Goal: Task Accomplishment & Management: Use online tool/utility

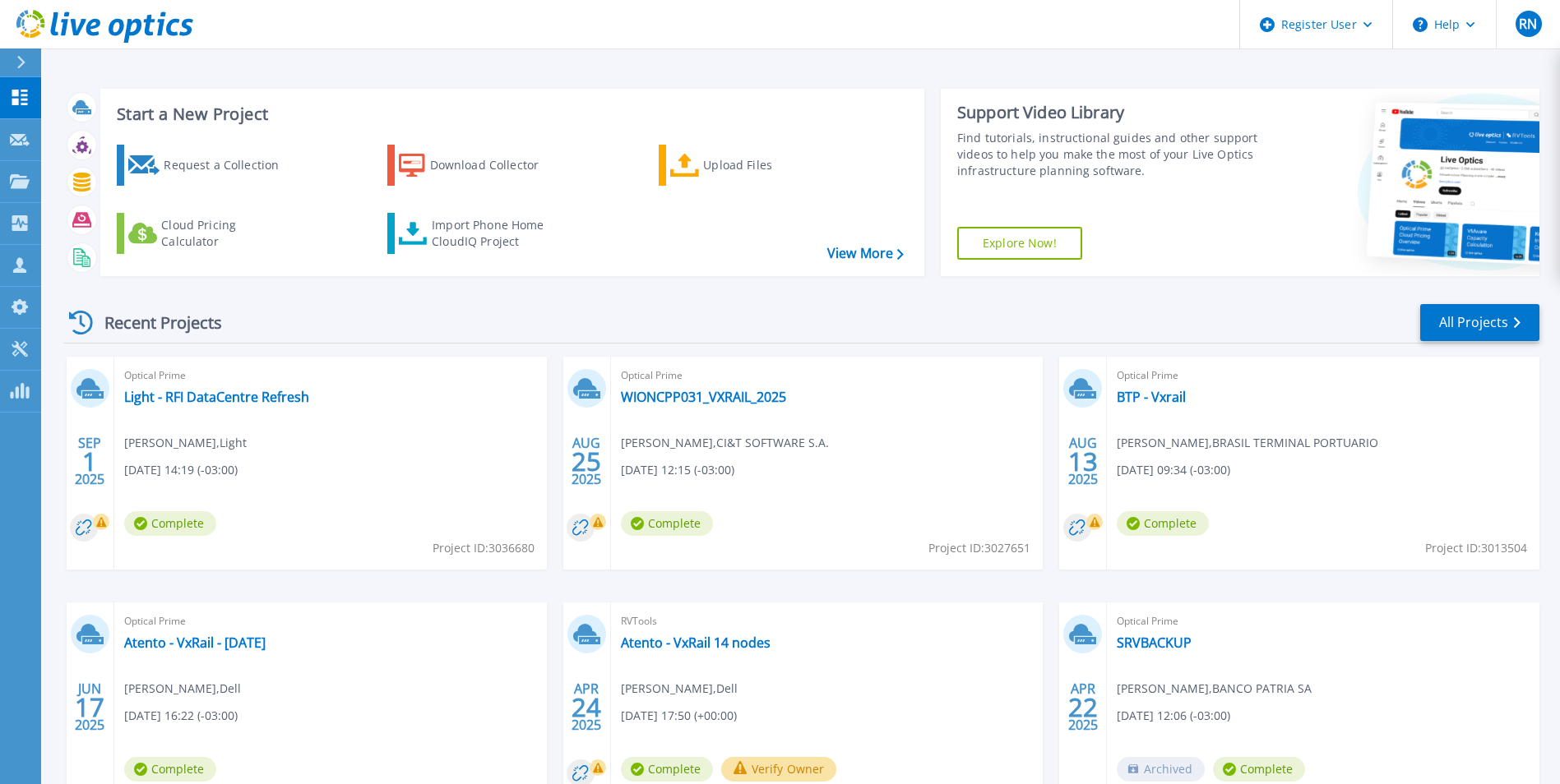
click at [489, 309] on div "Recent Projects All Projects" at bounding box center [801, 323] width 1476 height 41
click at [85, 92] on p "Dashboard" at bounding box center [74, 99] width 61 height 43
click at [850, 254] on link "View More" at bounding box center [865, 253] width 76 height 15
click at [1467, 325] on link "All Projects" at bounding box center [1479, 322] width 120 height 37
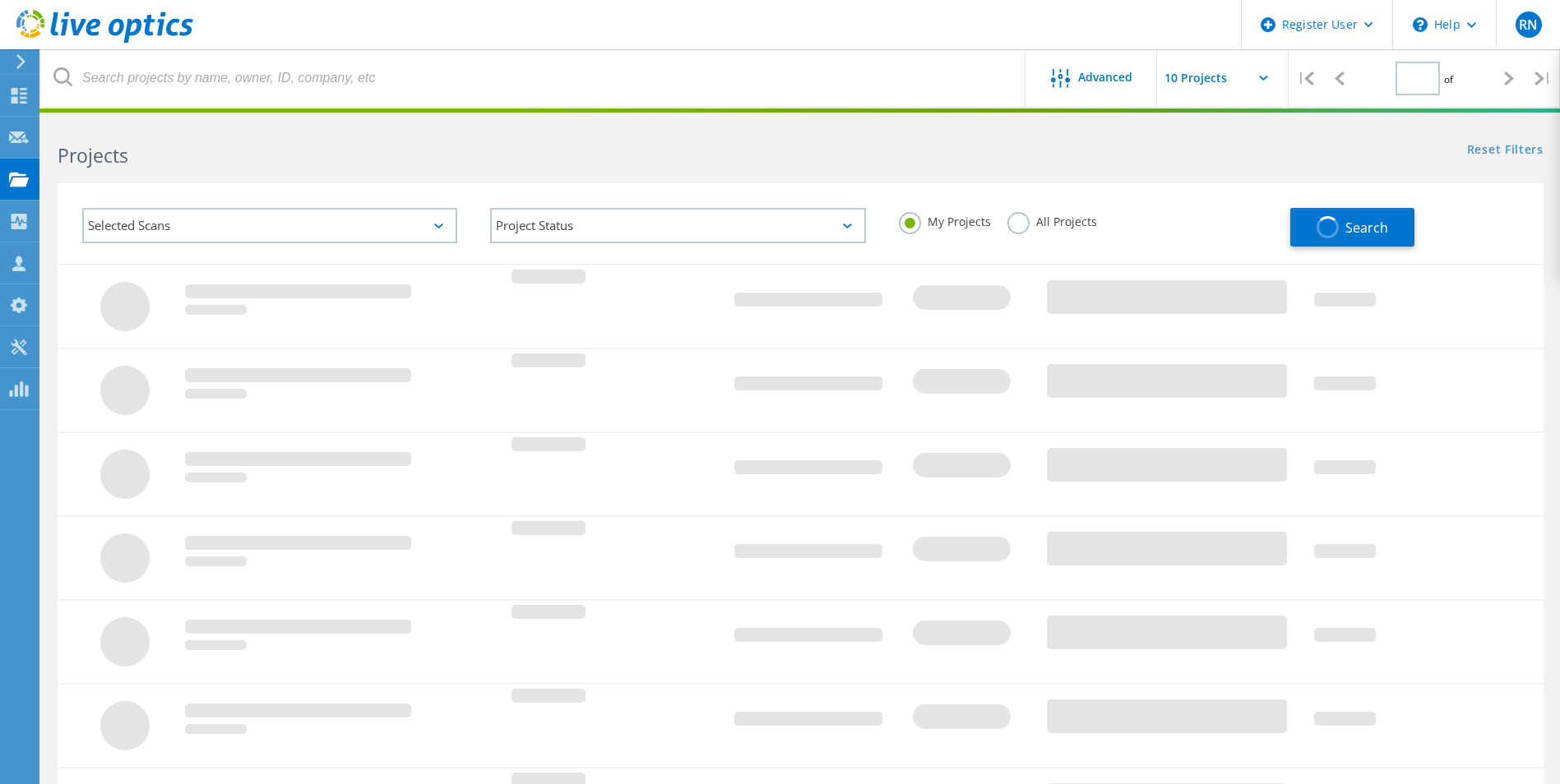
type input "1"
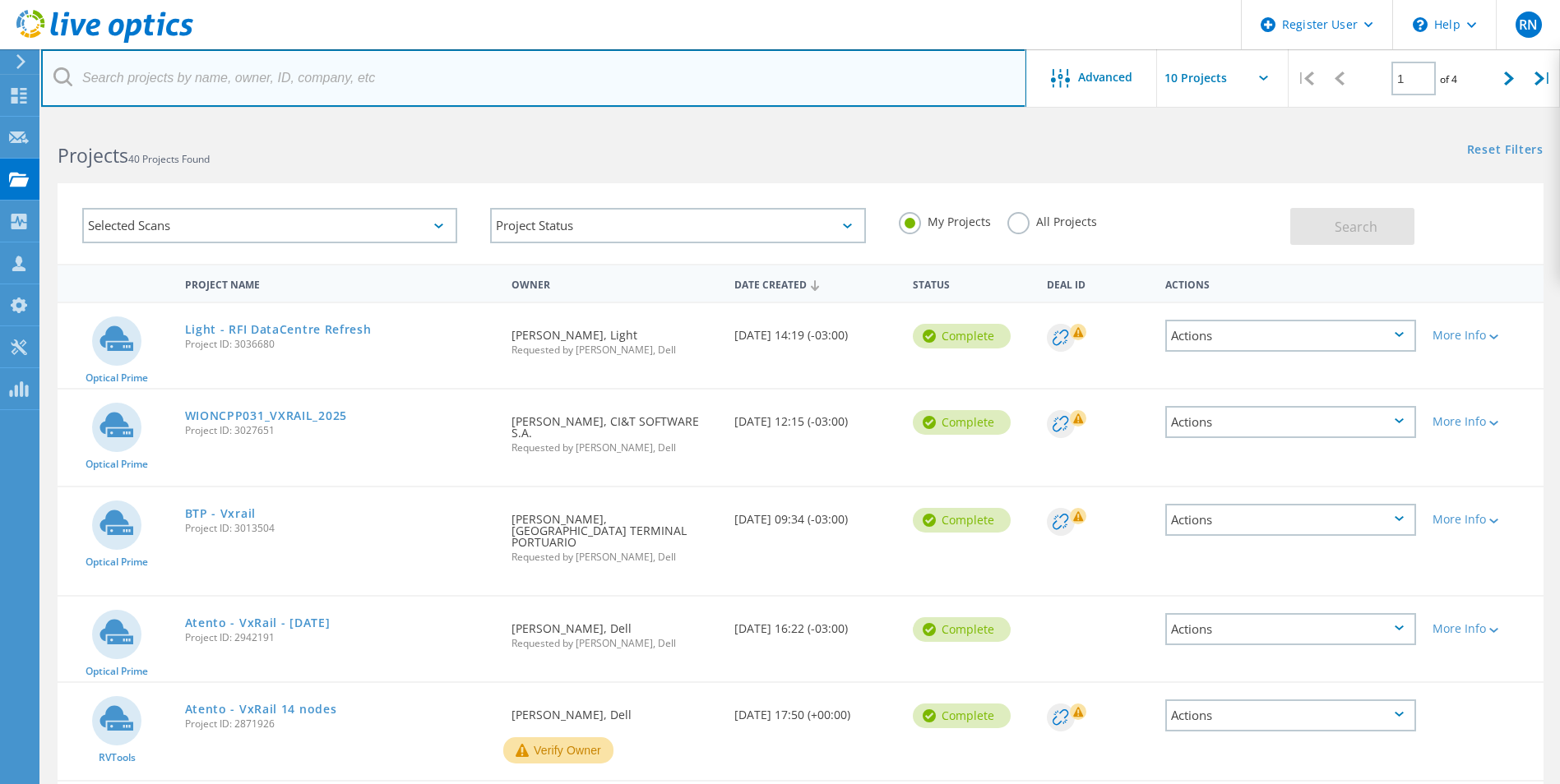
click at [332, 84] on input "text" at bounding box center [534, 78] width 985 height 57
type input "3046145"
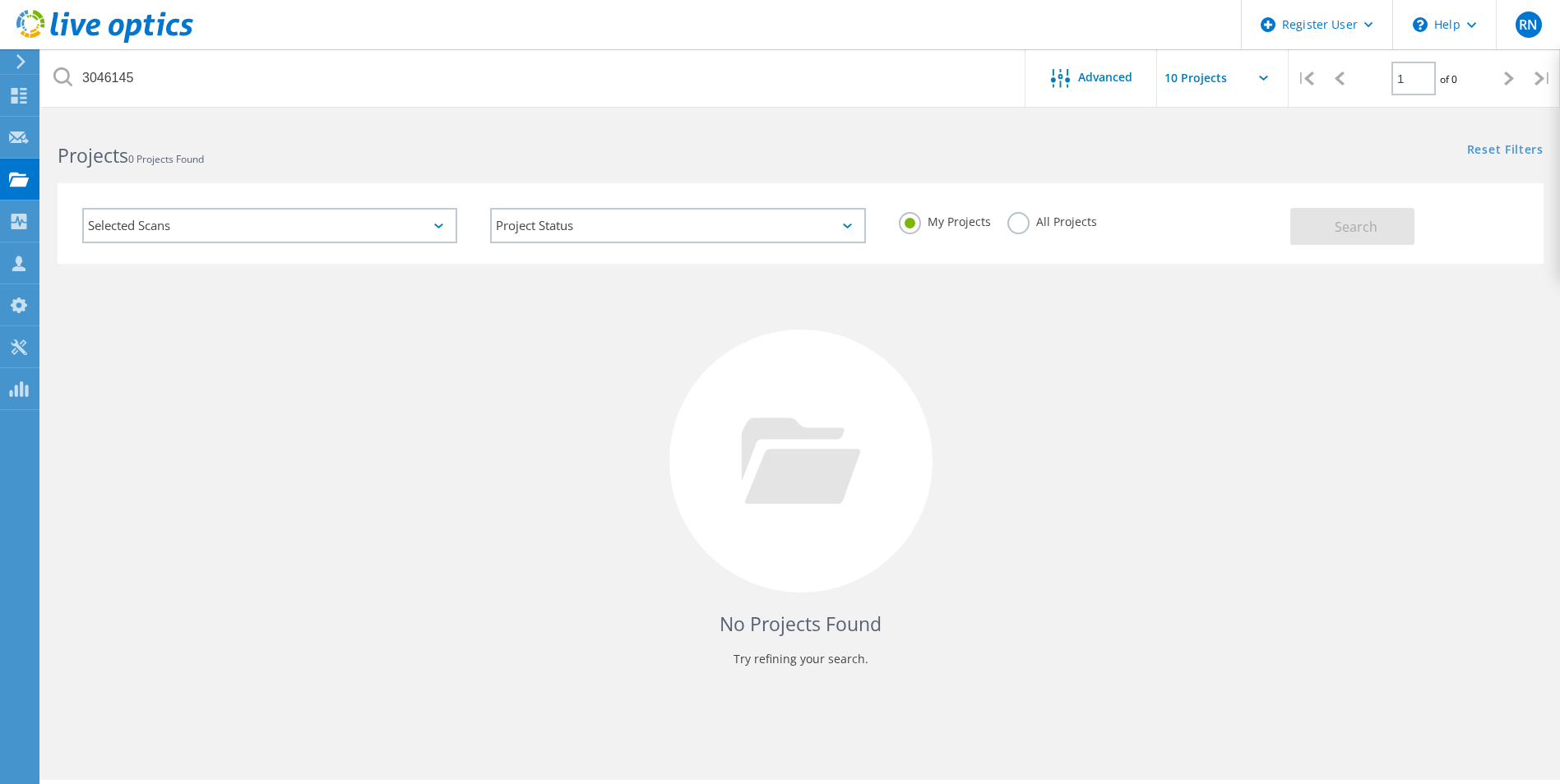
click at [1022, 224] on label "All Projects" at bounding box center [1052, 219] width 90 height 15
click at [0, 0] on input "All Projects" at bounding box center [0, 0] width 0 height 0
click at [1370, 227] on span "Search" at bounding box center [1356, 226] width 43 height 18
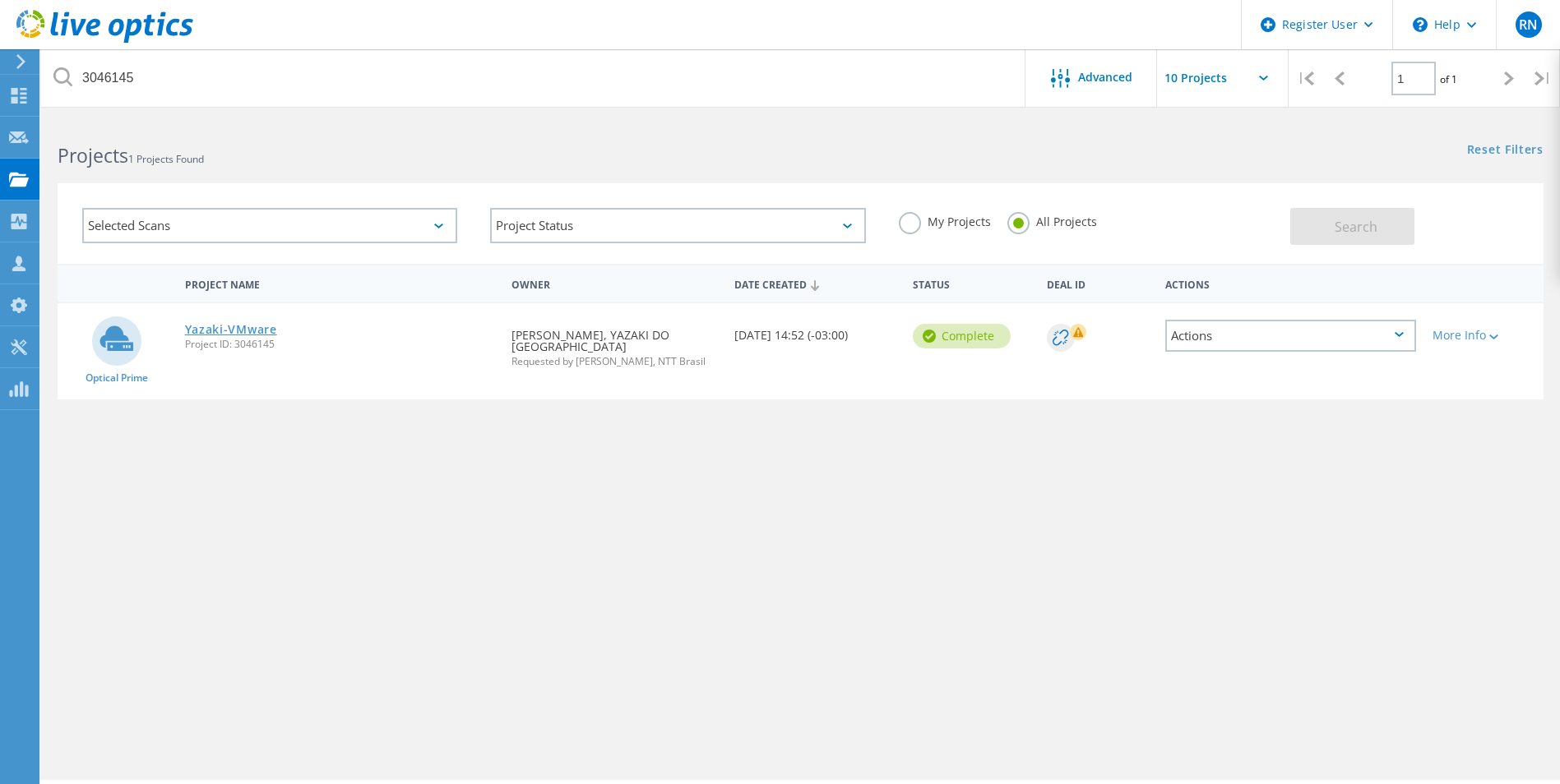
click at [204, 327] on link "Yazaki-VMware" at bounding box center [231, 330] width 92 height 12
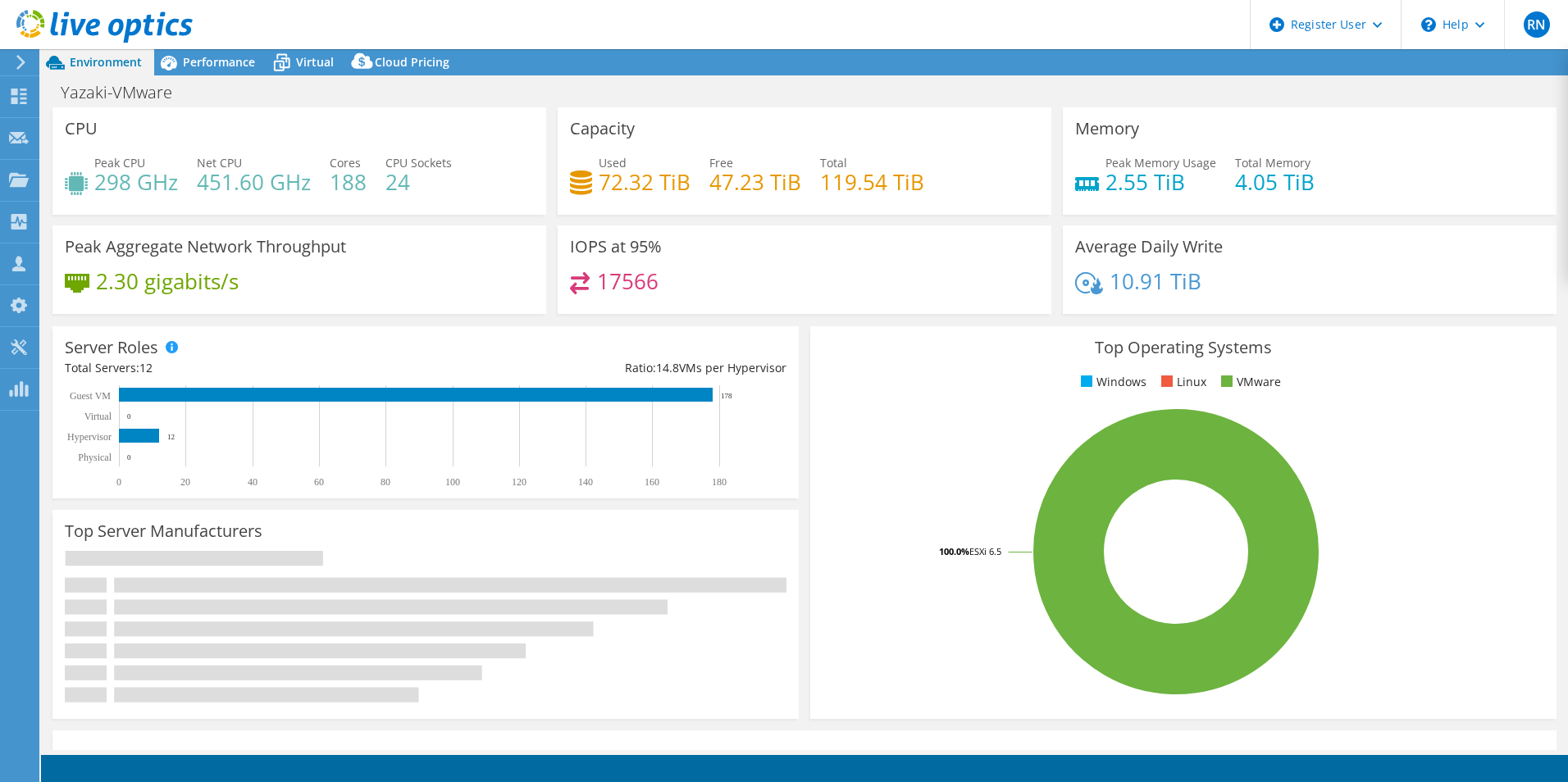
select select "USD"
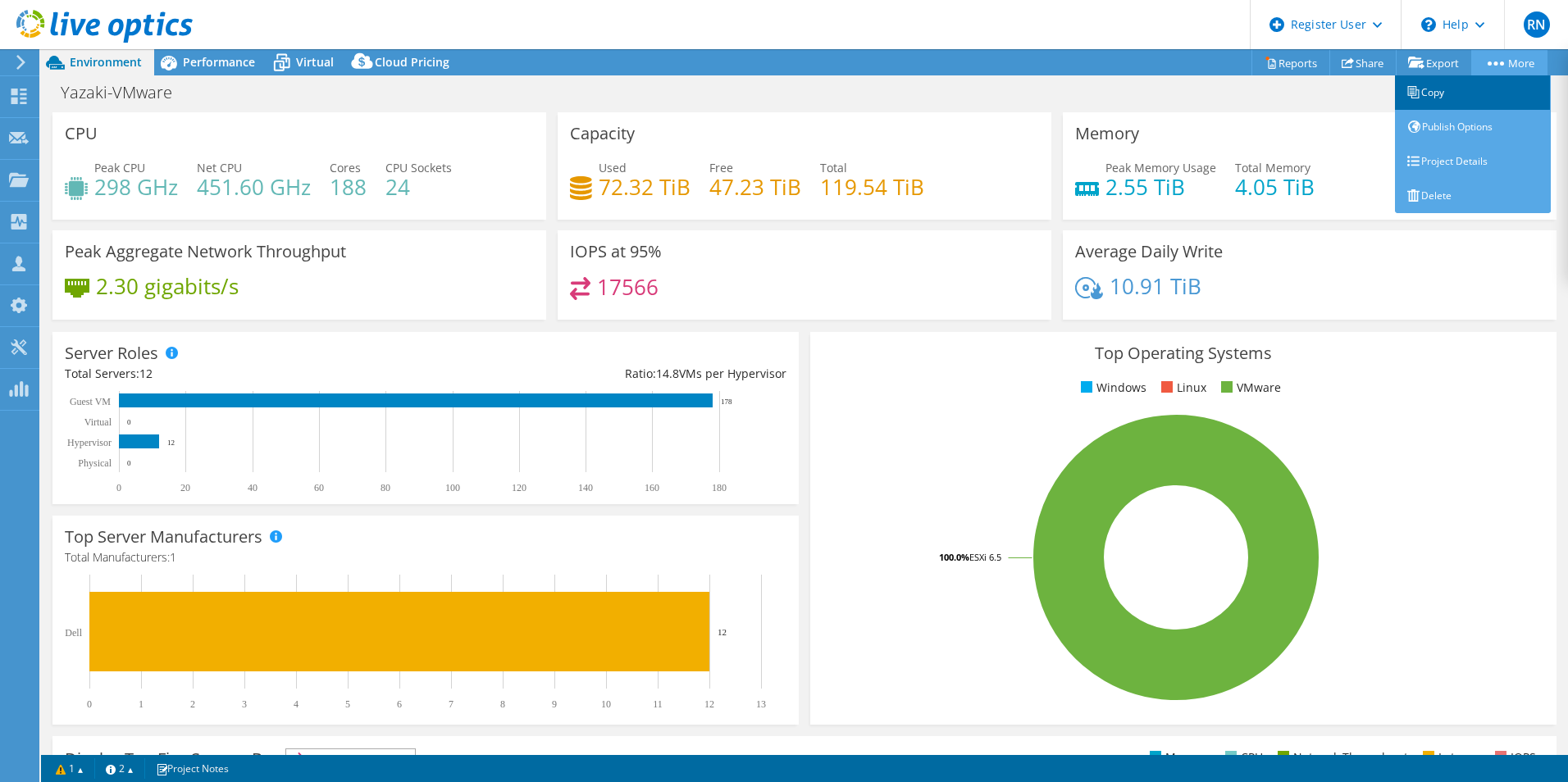
click at [1434, 88] on link "Copy" at bounding box center [1473, 92] width 156 height 34
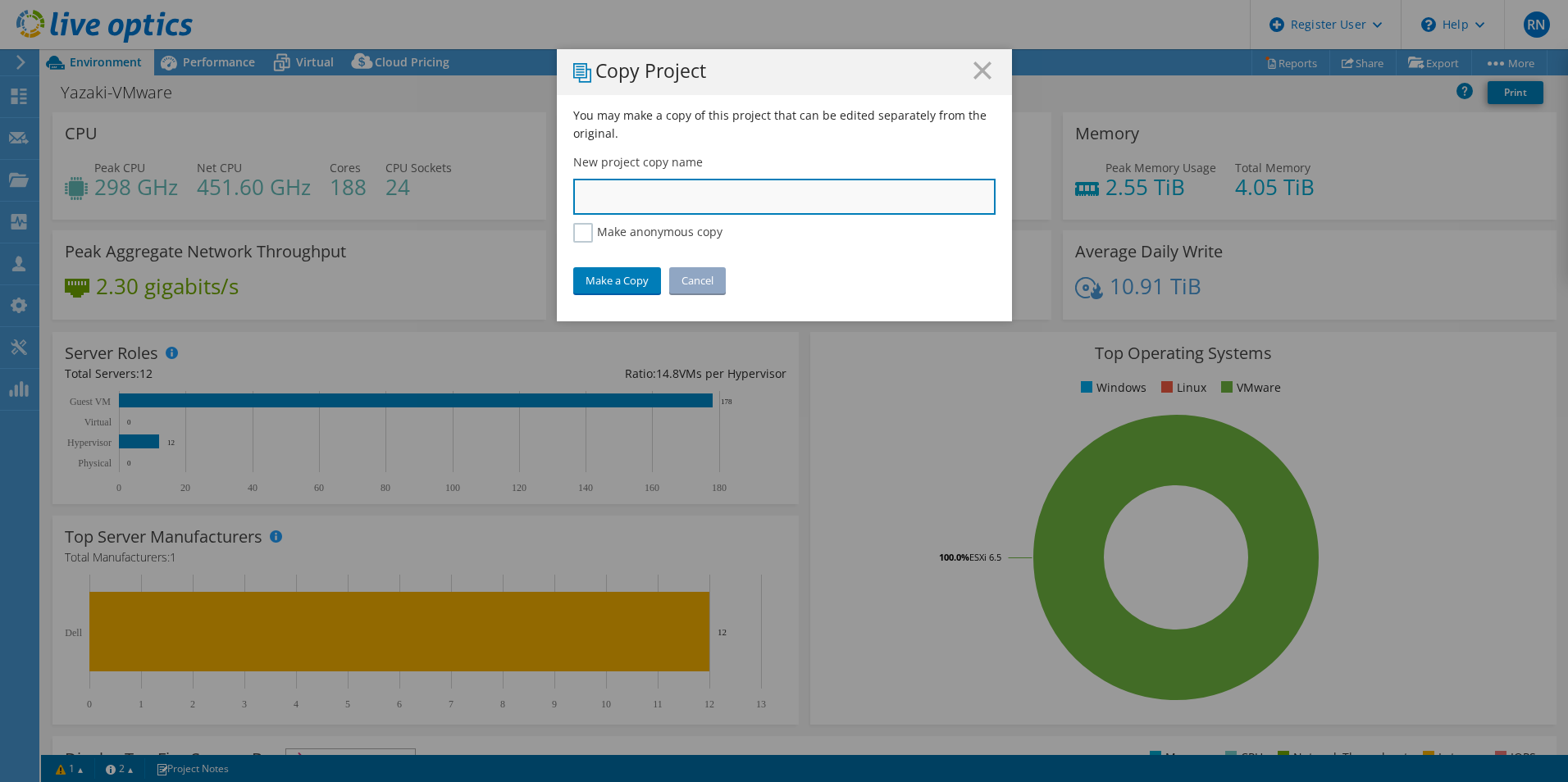
click at [793, 204] on input "text" at bounding box center [784, 196] width 422 height 36
type input "Yakazi"
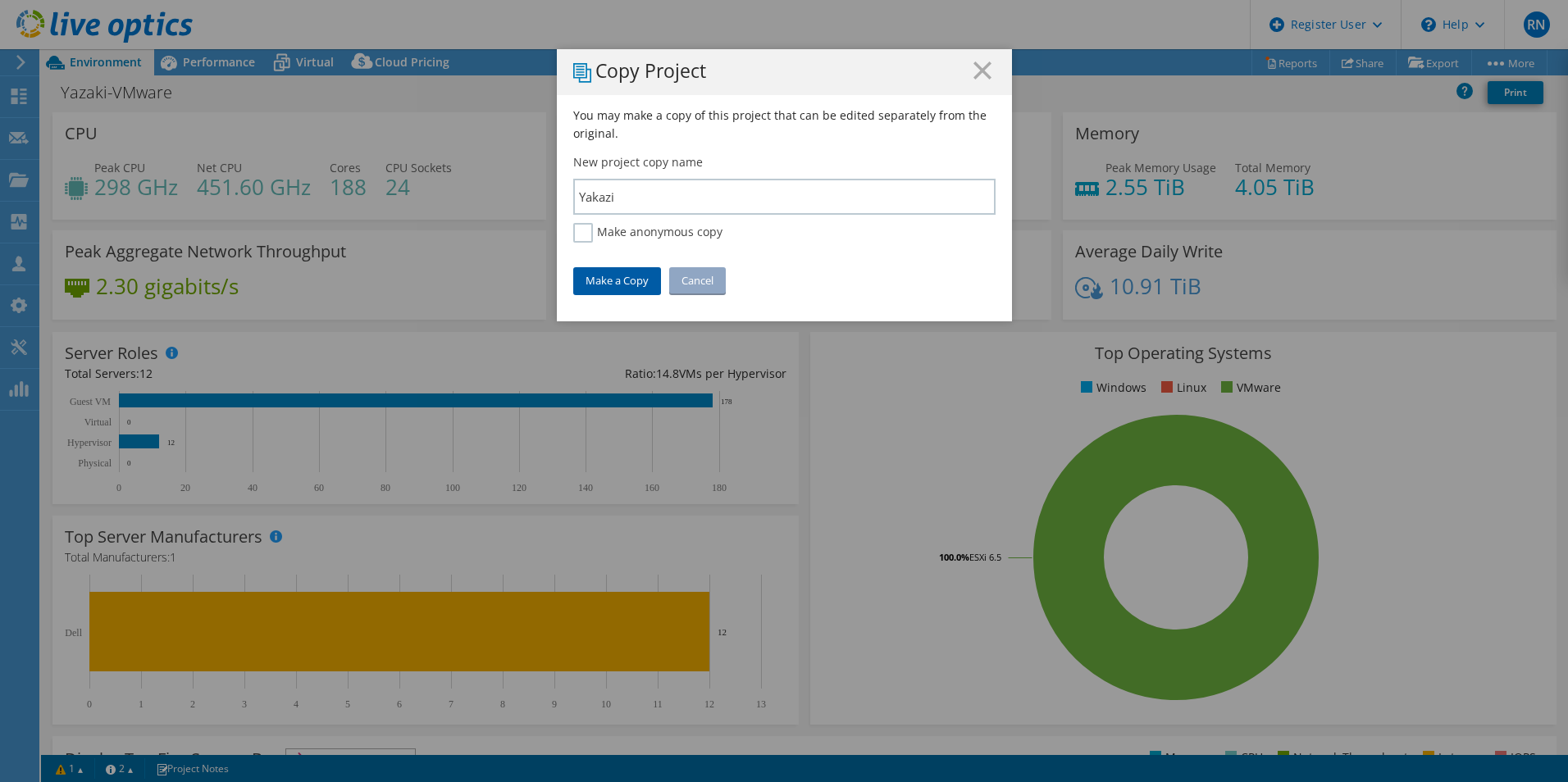
click at [634, 279] on link "Make a Copy" at bounding box center [617, 279] width 88 height 26
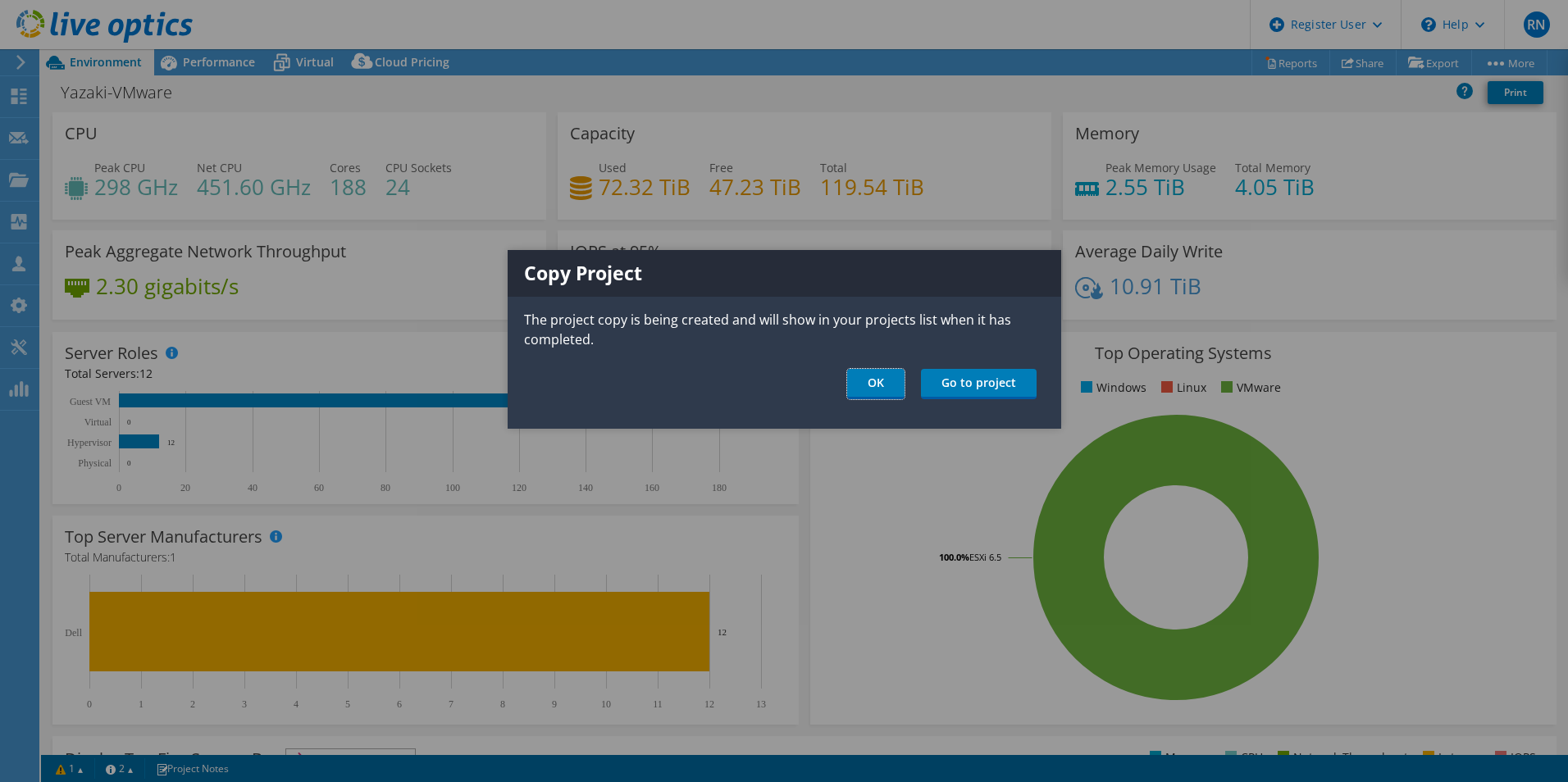
click at [889, 380] on link "OK" at bounding box center [875, 384] width 57 height 30
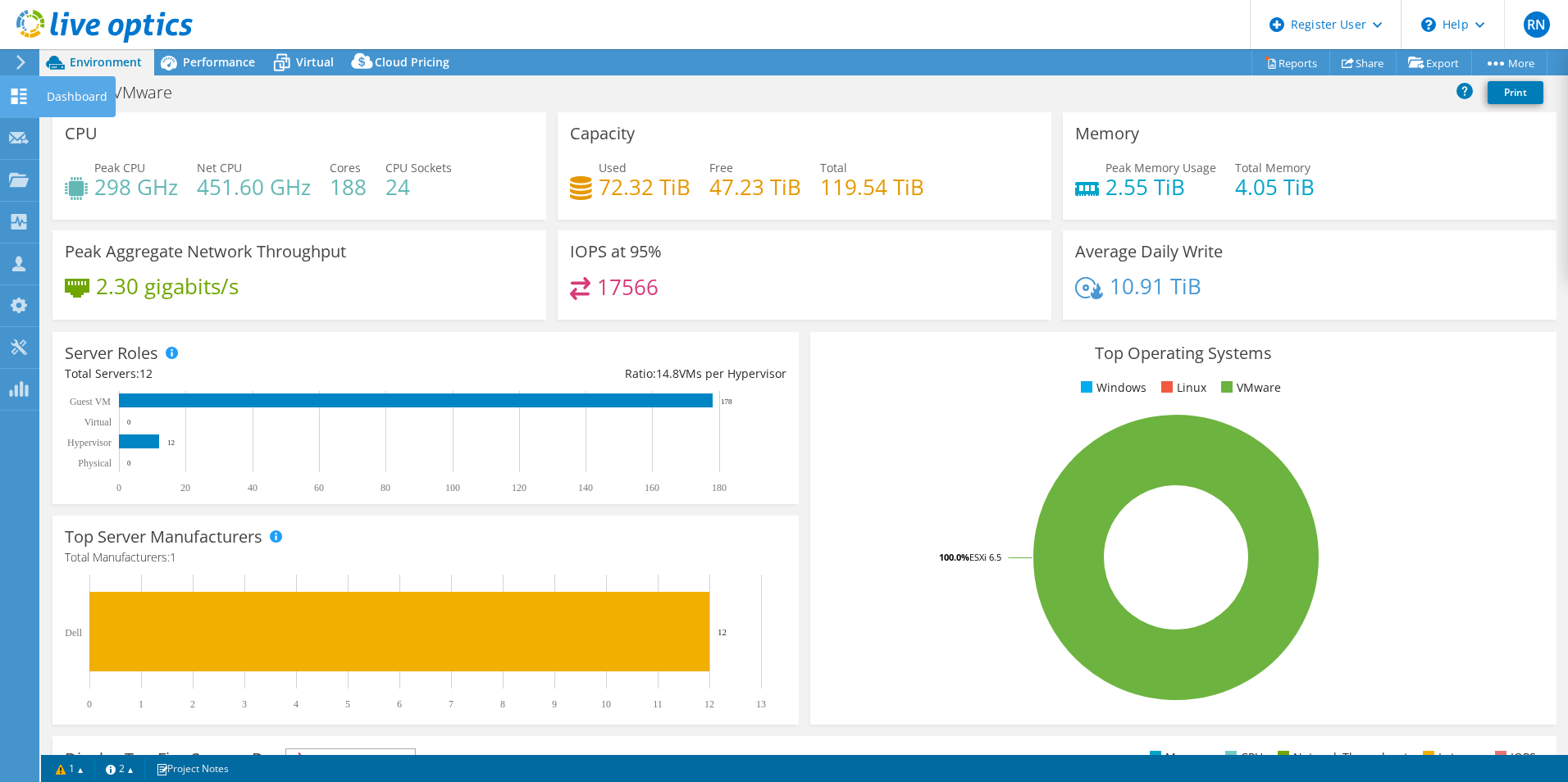
click at [24, 91] on icon at bounding box center [19, 96] width 20 height 15
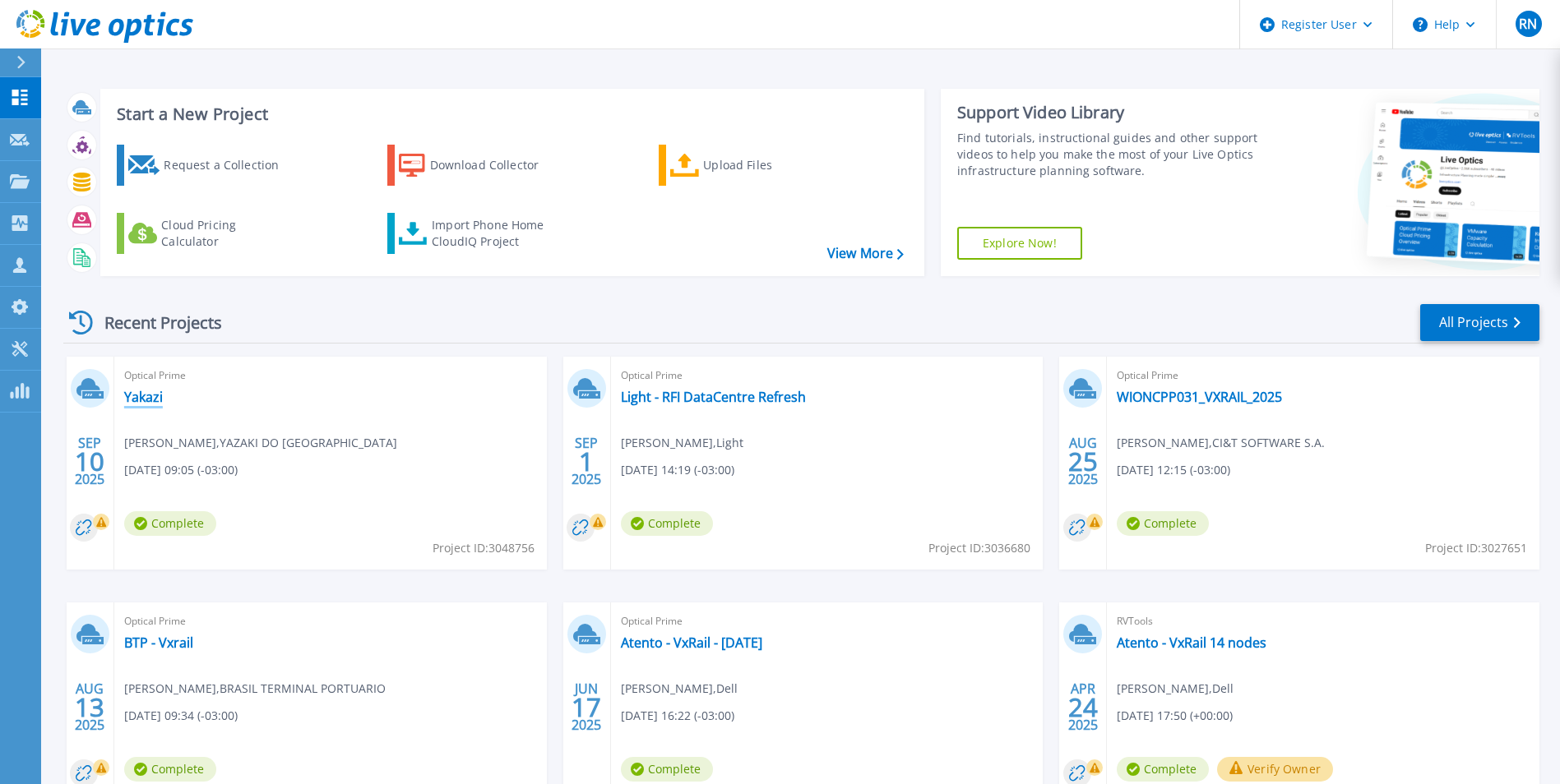
click at [132, 393] on link "Yakazi" at bounding box center [143, 397] width 39 height 16
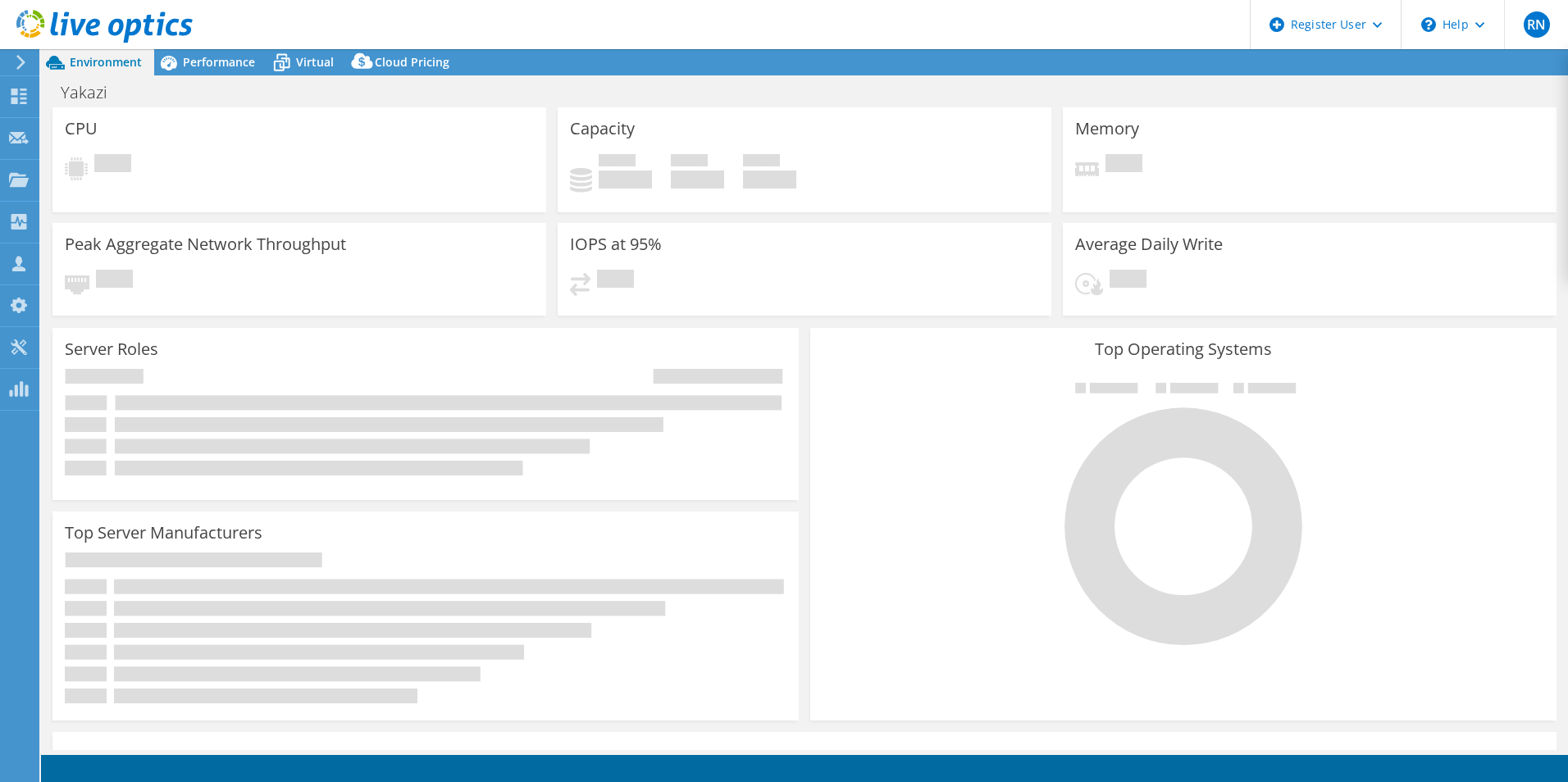
select select "USD"
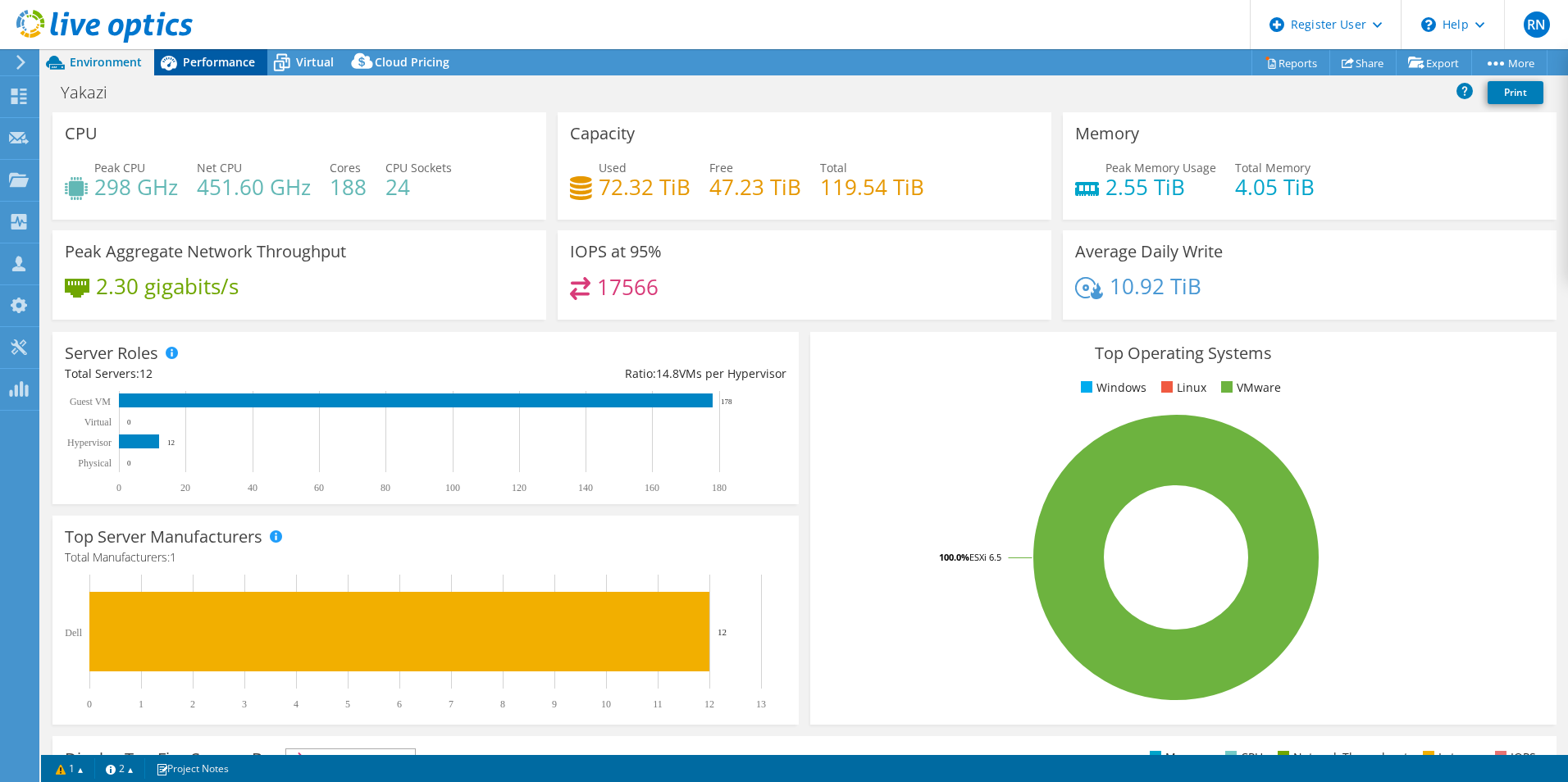
click at [226, 57] on span "Performance" at bounding box center [219, 61] width 73 height 15
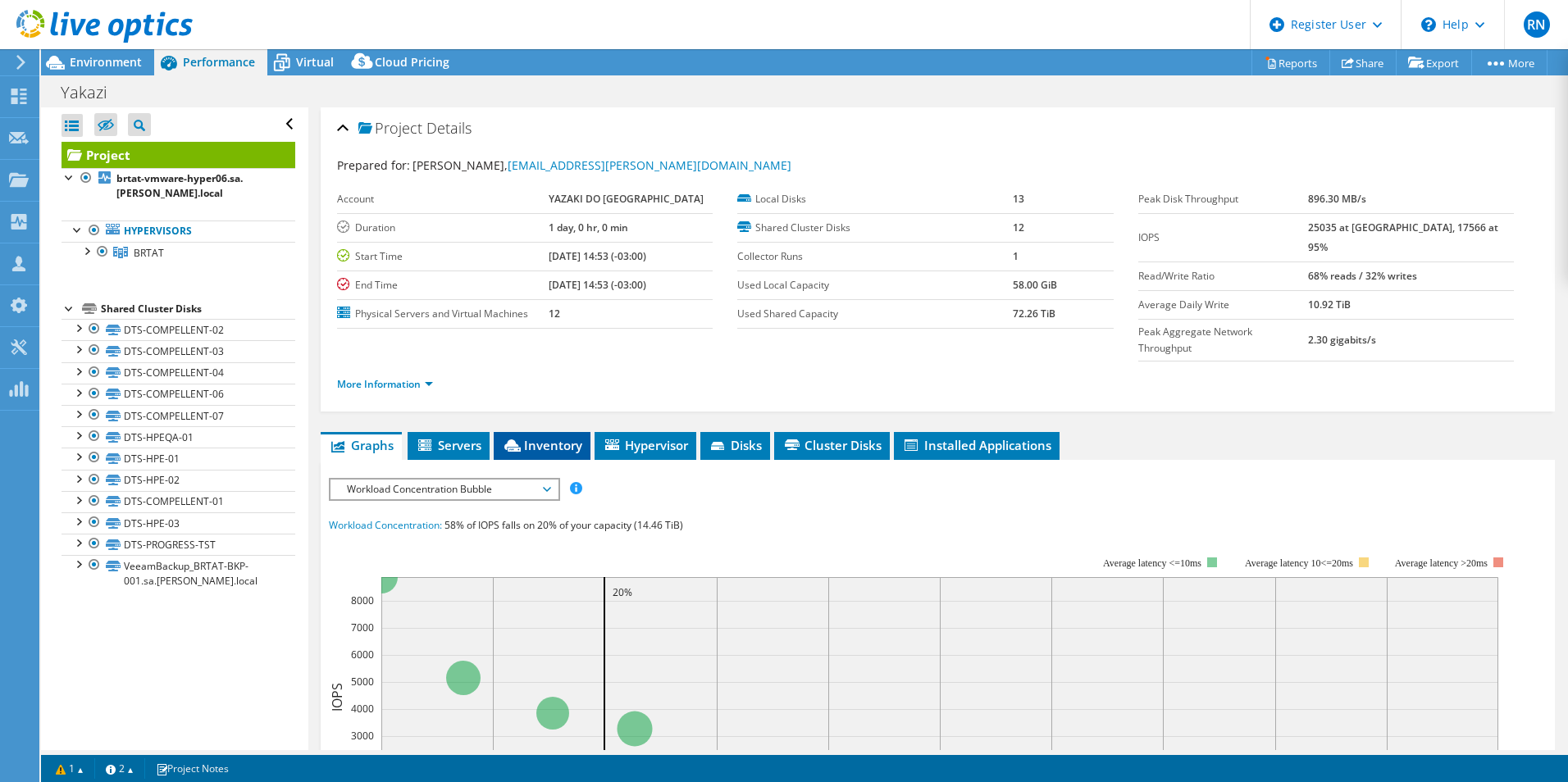
click at [538, 437] on span "Inventory" at bounding box center [542, 445] width 81 height 16
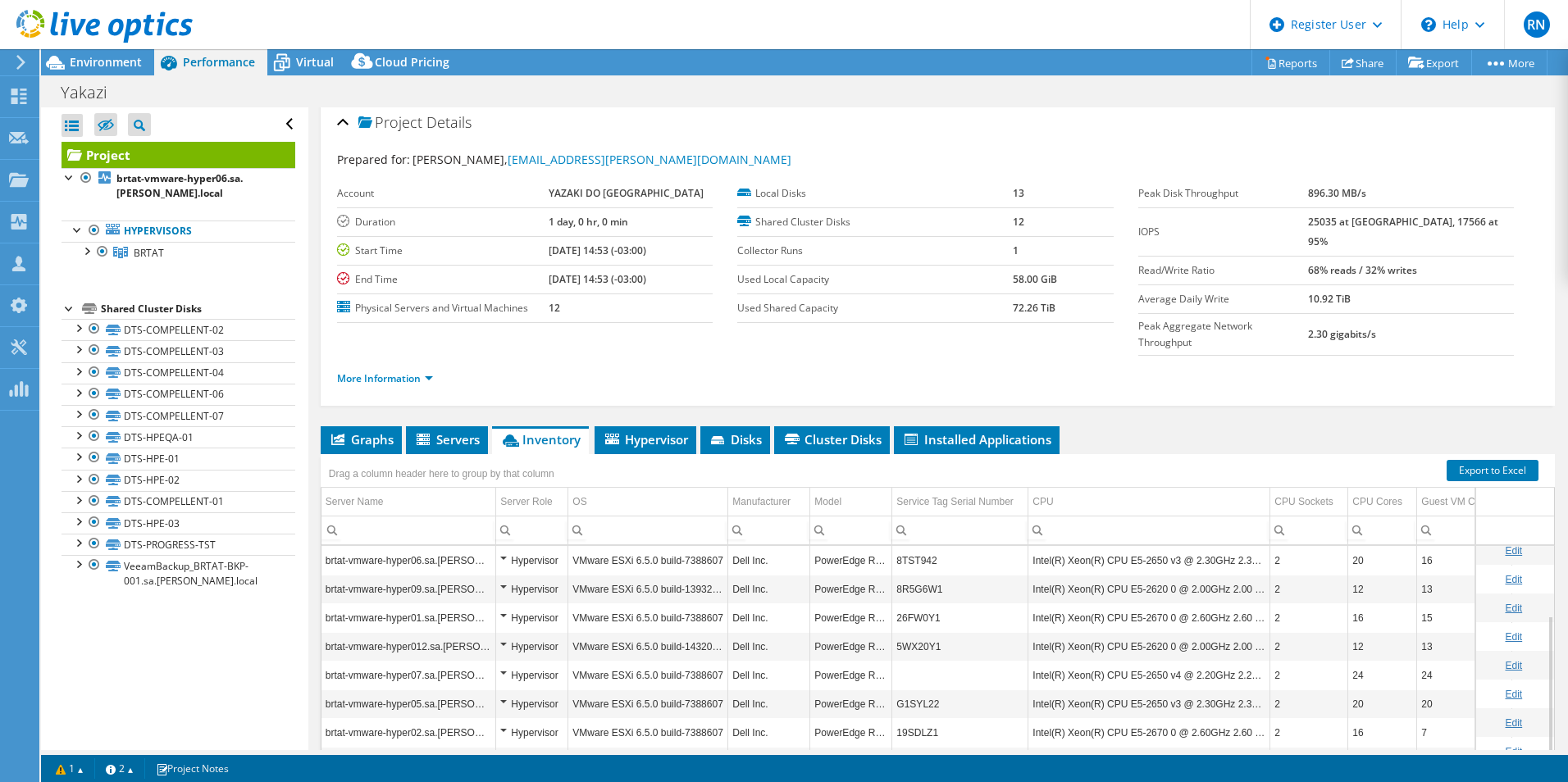
scroll to position [88, 0]
